Goal: Task Accomplishment & Management: Manage account settings

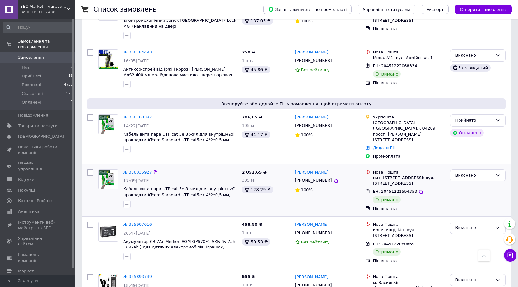
scroll to position [901, 0]
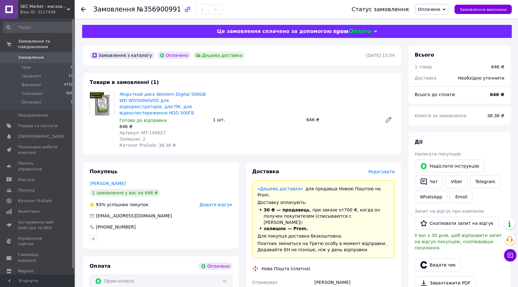
click at [387, 169] on span "Редагувати" at bounding box center [381, 171] width 26 height 5
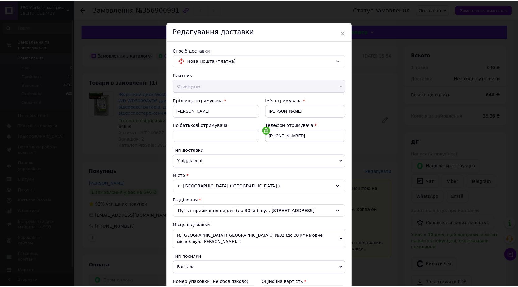
scroll to position [202, 0]
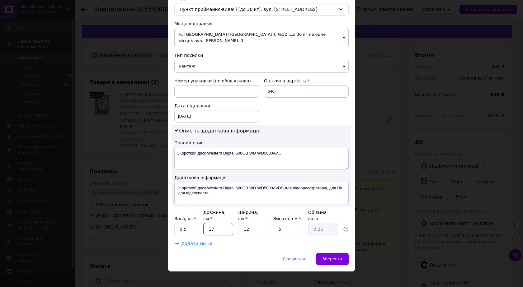
drag, startPoint x: 214, startPoint y: 222, endPoint x: 204, endPoint y: 222, distance: 10.0
click at [204, 223] on input "17" at bounding box center [218, 229] width 30 height 12
type input "2"
type input "0.1"
type input "23"
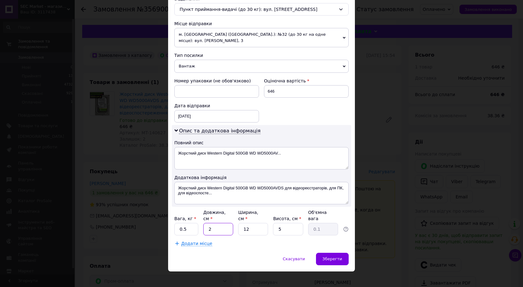
type input "0.35"
type input "23"
drag, startPoint x: 251, startPoint y: 223, endPoint x: 236, endPoint y: 222, distance: 14.6
click at [236, 222] on div "Вага, кг * 0.5 Довжина, см * 23 Ширина, см * 12 Висота, см * 5 Об'ємна вага 0.35" at bounding box center [261, 222] width 174 height 26
type input "1"
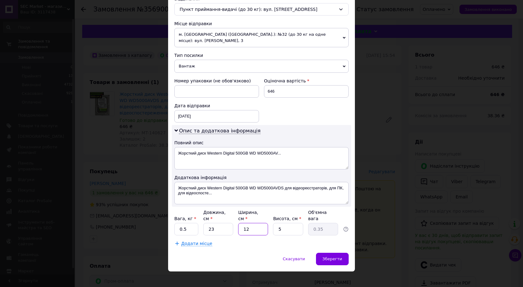
type input "0.1"
type input "16"
type input "0.46"
type input "16"
drag, startPoint x: 279, startPoint y: 223, endPoint x: 272, endPoint y: 223, distance: 7.5
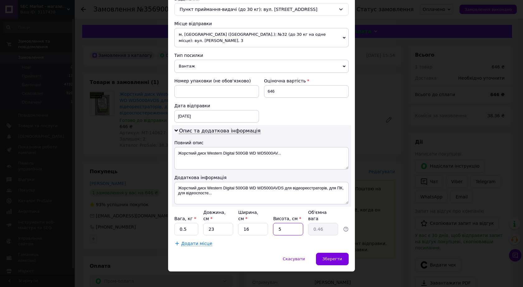
click at [273, 223] on input "5" at bounding box center [288, 229] width 30 height 12
type input "1"
type input "0.1"
type input "11"
type input "1.01"
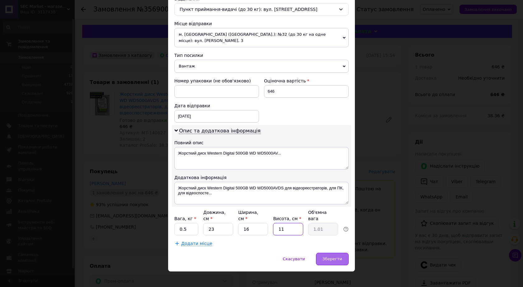
type input "11"
click at [333, 257] on span "Зберегти" at bounding box center [332, 259] width 20 height 5
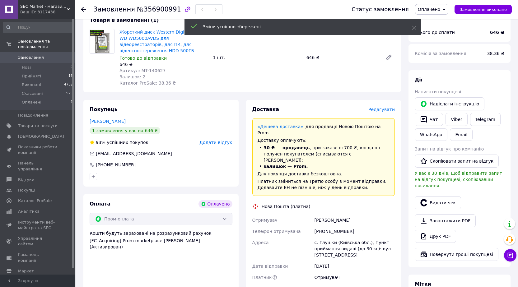
scroll to position [218, 0]
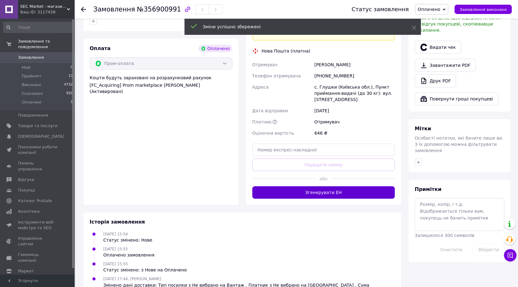
click at [311, 186] on button "Згенерувати ЕН" at bounding box center [323, 192] width 143 height 12
